Goal: Navigation & Orientation: Understand site structure

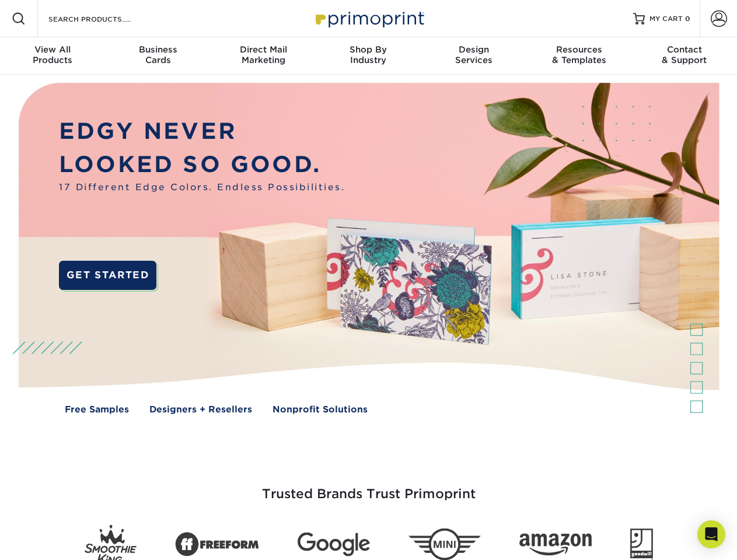
click at [368, 280] on img at bounding box center [369, 257] width 730 height 365
click at [19, 19] on span at bounding box center [19, 19] width 14 height 14
click at [719, 19] on span at bounding box center [719, 19] width 16 height 16
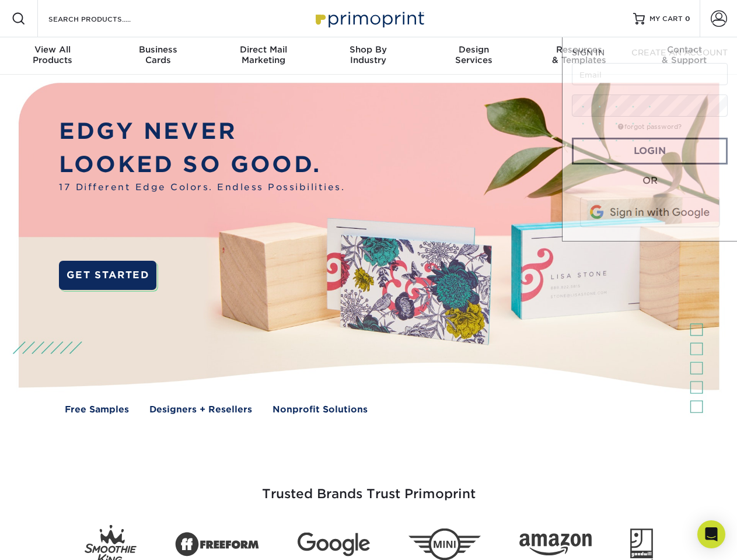
click at [53, 56] on div "View All Products" at bounding box center [52, 54] width 105 height 21
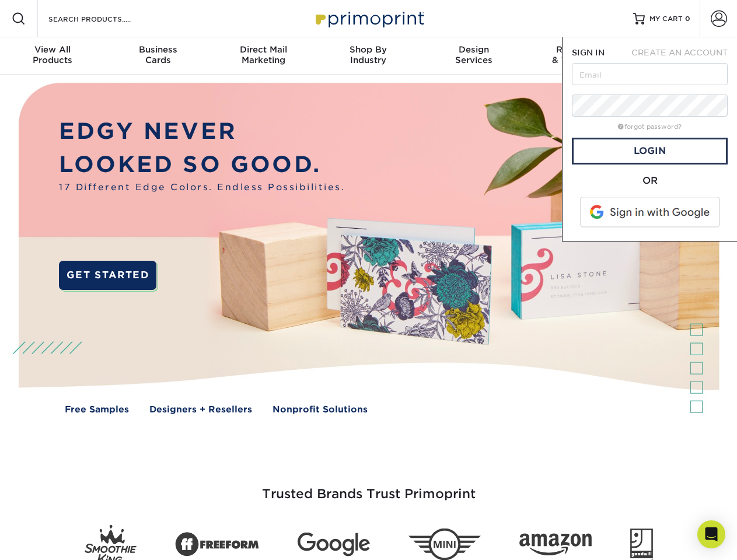
click at [158, 56] on div "Business Cards" at bounding box center [157, 54] width 105 height 21
click at [263, 56] on div "Direct Mail Marketing" at bounding box center [263, 54] width 105 height 21
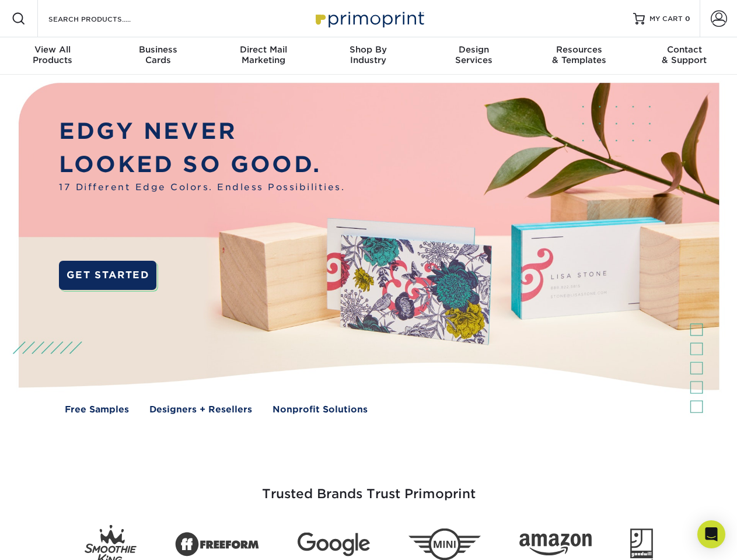
click at [368, 56] on div "Shop By Industry" at bounding box center [368, 54] width 105 height 21
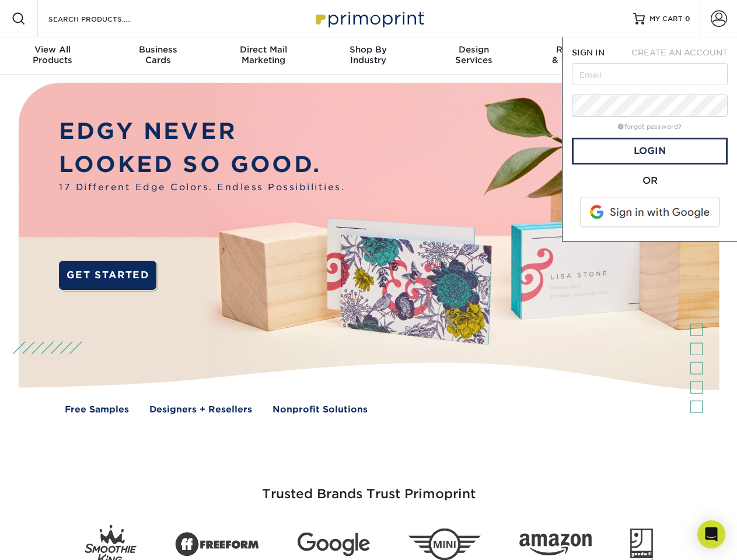
click at [474, 56] on div "Design Services" at bounding box center [473, 54] width 105 height 21
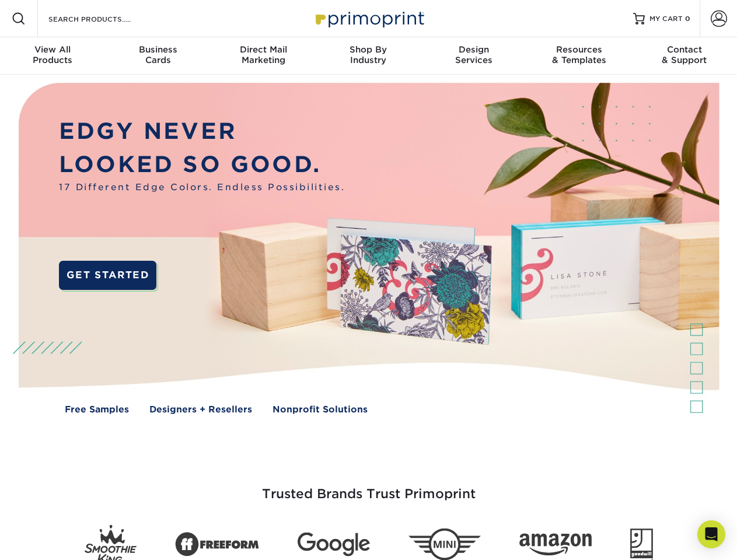
click at [579, 56] on span "SIGN IN" at bounding box center [588, 52] width 33 height 9
click at [685, 56] on div "Contact & Support" at bounding box center [684, 54] width 105 height 21
